Goal: Navigation & Orientation: Find specific page/section

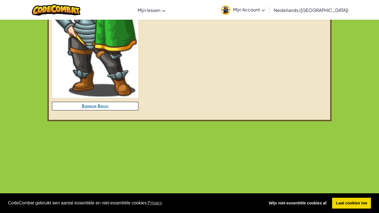
scroll to position [241, 0]
click at [353, 205] on link "Laat cookies toe" at bounding box center [351, 203] width 39 height 11
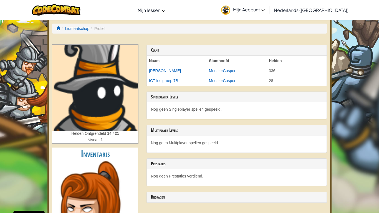
scroll to position [0, 0]
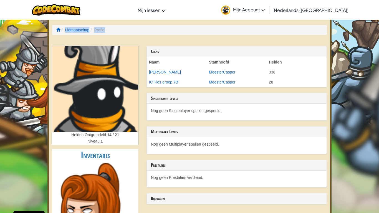
drag, startPoint x: 107, startPoint y: 27, endPoint x: 53, endPoint y: 29, distance: 53.9
click at [53, 29] on ol "Lidmaatschap Profiel" at bounding box center [189, 30] width 275 height 10
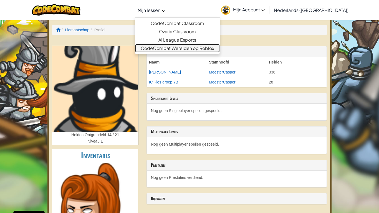
click at [166, 47] on link "CodeCombat Werelden op Roblox" at bounding box center [177, 48] width 85 height 8
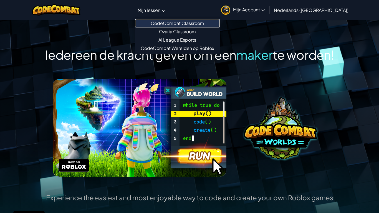
click at [176, 22] on link "CodeCombat Classroom" at bounding box center [177, 23] width 85 height 8
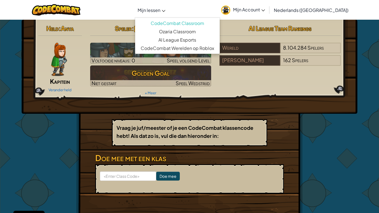
click at [168, 7] on link "Mijn lessen" at bounding box center [151, 9] width 33 height 15
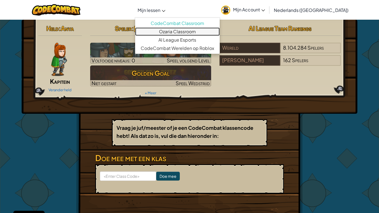
click at [181, 29] on link "Ozaria Classroom" at bounding box center [177, 31] width 85 height 8
